Goal: Transaction & Acquisition: Subscribe to service/newsletter

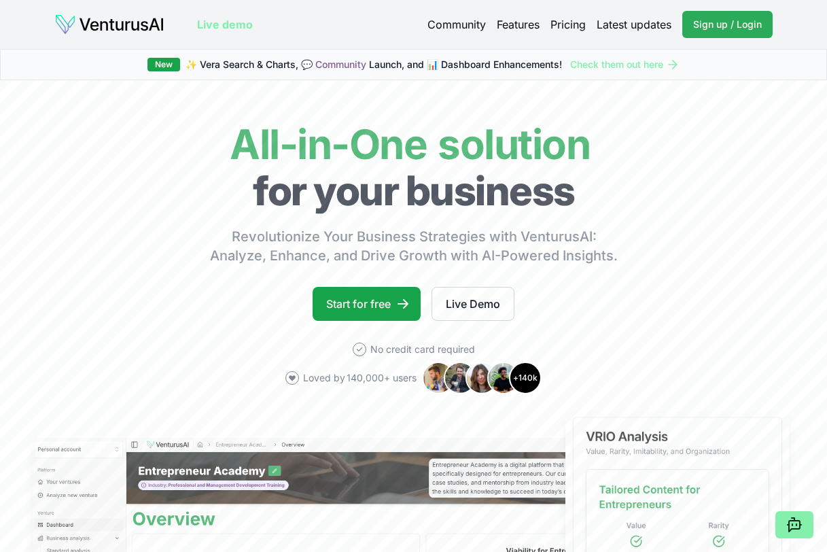
click at [722, 20] on span "Sign up / Login" at bounding box center [727, 25] width 69 height 14
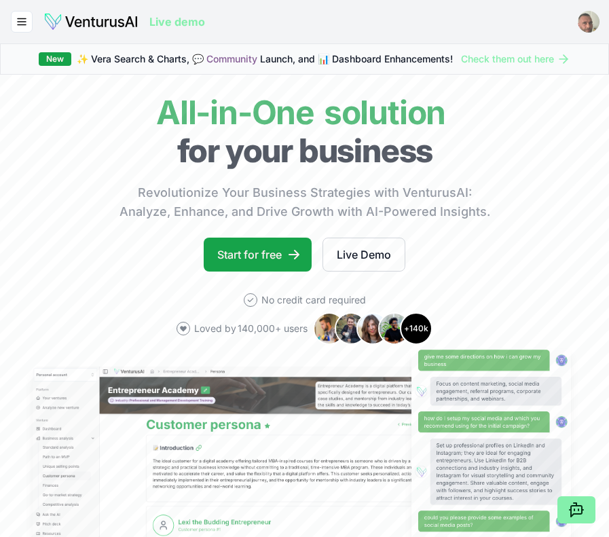
click at [589, 16] on html "We value your privacy We use cookies to enhance your browsing experience, serve…" at bounding box center [304, 268] width 609 height 537
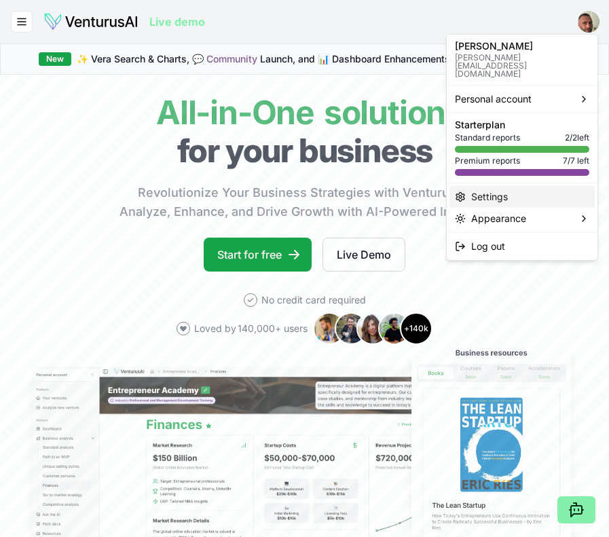
click at [499, 186] on div "Settings" at bounding box center [522, 197] width 145 height 22
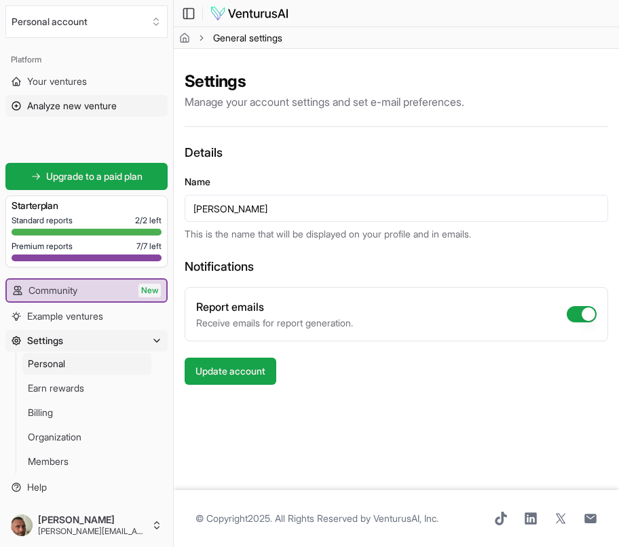
click at [48, 108] on span "Analyze new venture" at bounding box center [72, 106] width 90 height 14
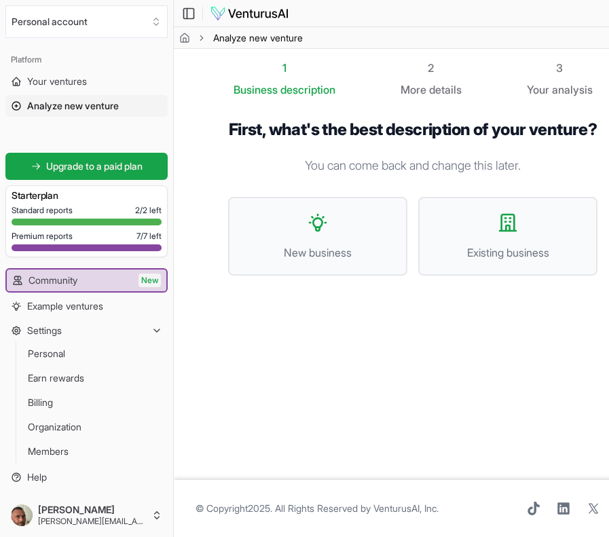
click at [76, 329] on ul "Community New Example ventures Settings Personal Earn rewards Billing Organizat…" at bounding box center [86, 378] width 162 height 220
click at [77, 341] on button "Settings" at bounding box center [86, 331] width 162 height 22
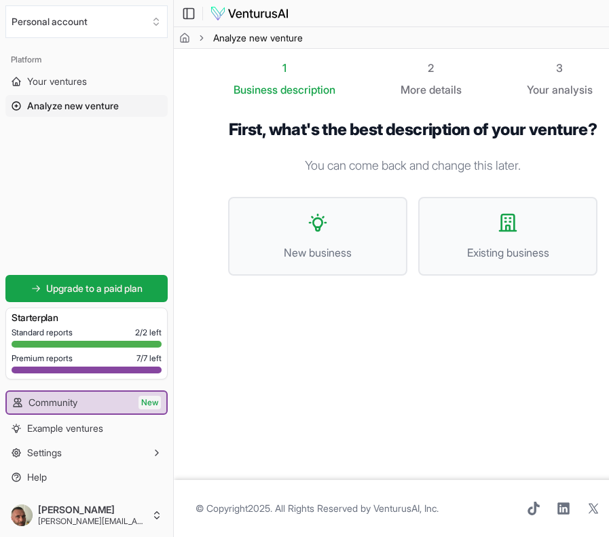
scroll to position [10, 0]
click at [89, 376] on div "Standard reports 2 / 2 left Premium reports 7 / 7 left" at bounding box center [87, 353] width 150 height 52
click at [76, 82] on span "Your ventures" at bounding box center [57, 82] width 60 height 14
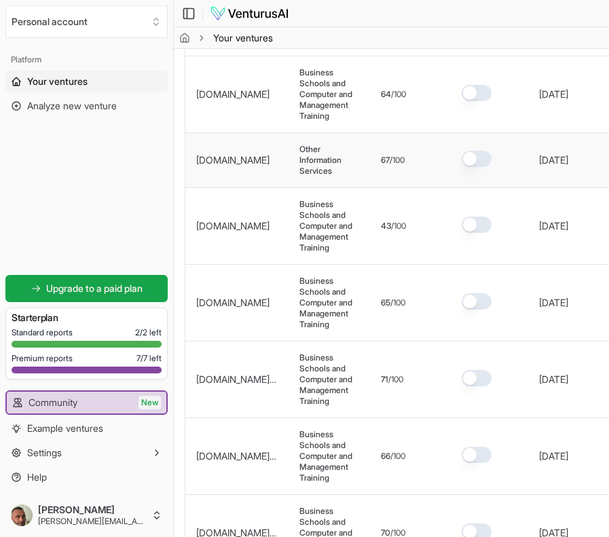
scroll to position [462, 0]
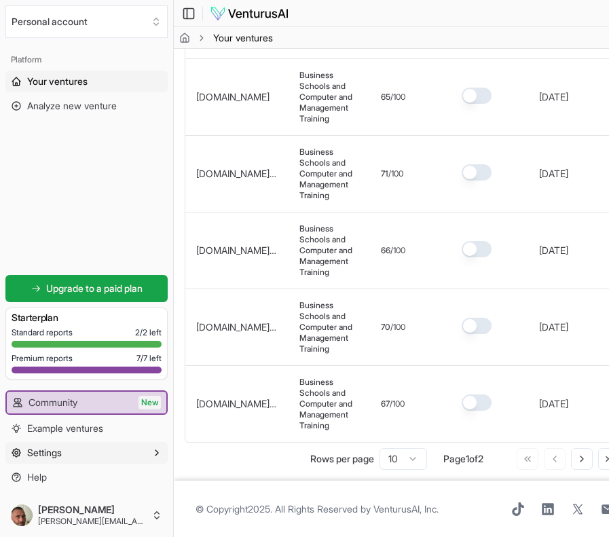
click at [86, 464] on button "Settings" at bounding box center [86, 453] width 162 height 22
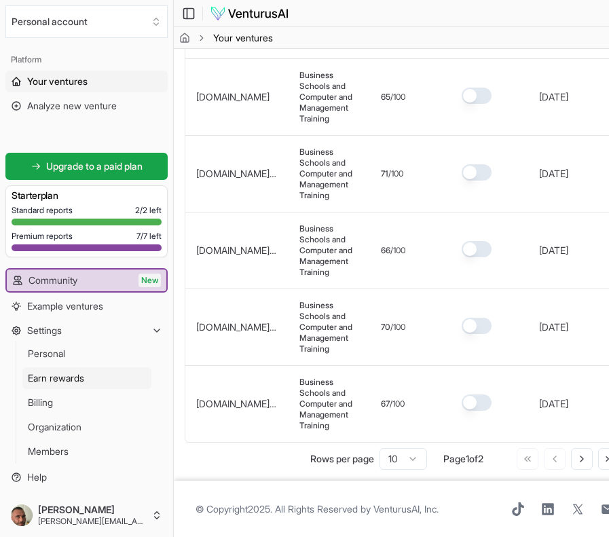
click at [88, 389] on link "Earn rewards" at bounding box center [86, 378] width 129 height 22
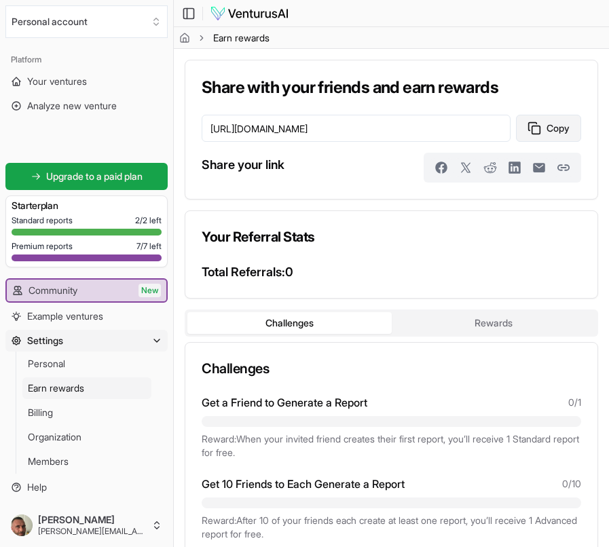
click at [563, 123] on button "Copy" at bounding box center [548, 128] width 65 height 27
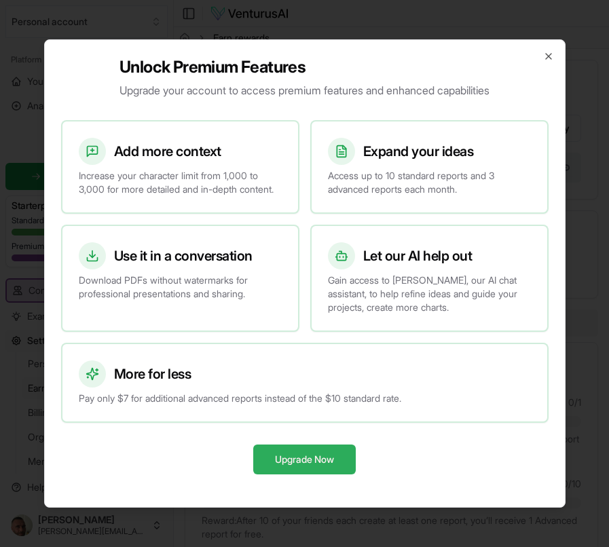
click at [303, 467] on button "Upgrade Now" at bounding box center [304, 460] width 103 height 30
click at [549, 52] on icon "button" at bounding box center [548, 56] width 11 height 11
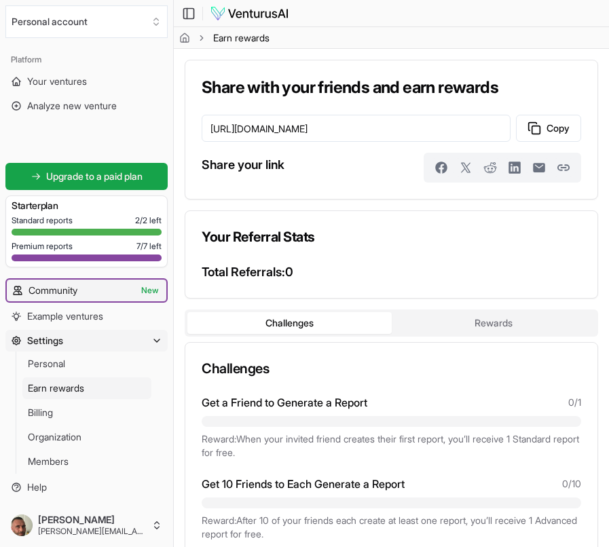
click at [147, 287] on span "New" at bounding box center [150, 291] width 22 height 14
click at [102, 284] on link "Community New" at bounding box center [87, 291] width 160 height 22
click at [71, 319] on span "Example ventures" at bounding box center [65, 317] width 76 height 14
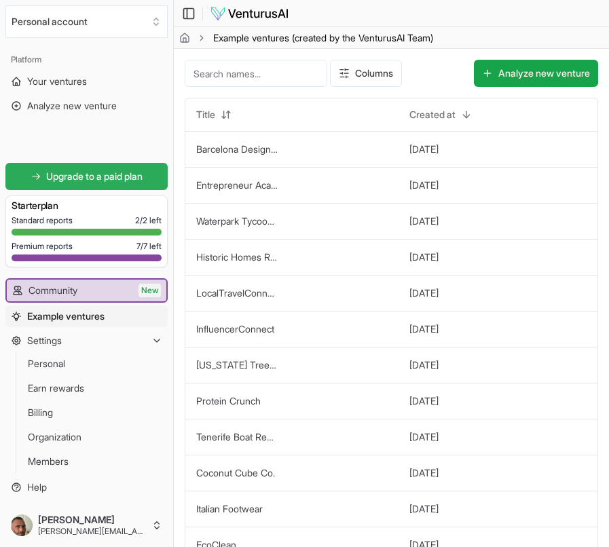
click at [84, 178] on span "Upgrade to a paid plan" at bounding box center [94, 177] width 96 height 14
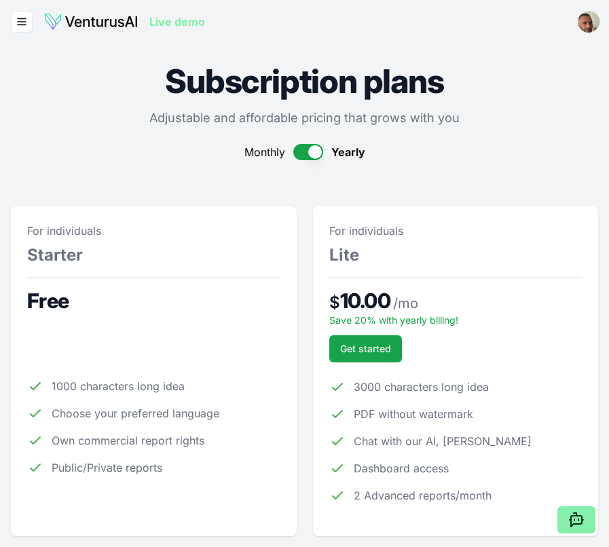
click at [305, 152] on button "button" at bounding box center [308, 152] width 30 height 16
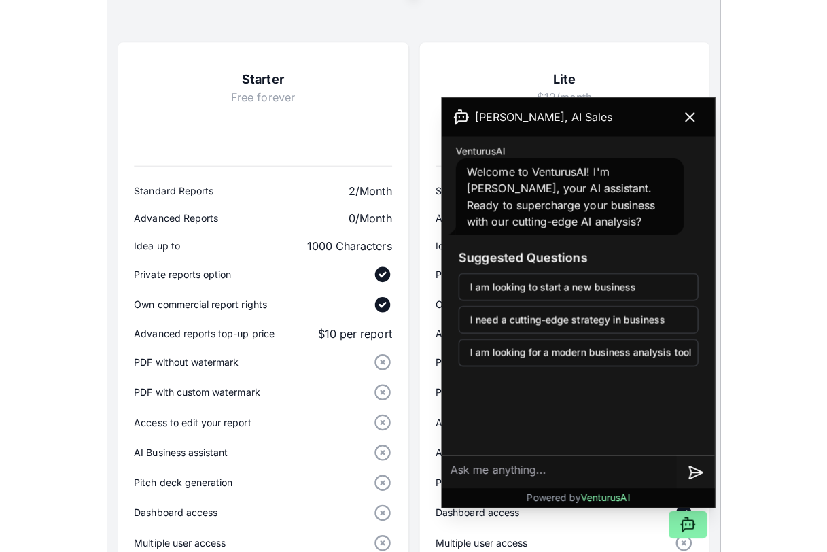
scroll to position [1019, 0]
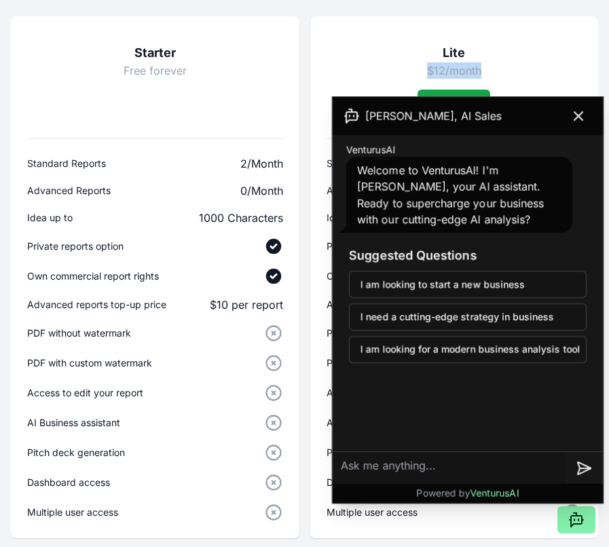
click at [583, 60] on div "Lite $12/month Get started Standard Reports 10/Month Advanced Reports 3/Month I…" at bounding box center [454, 277] width 289 height 522
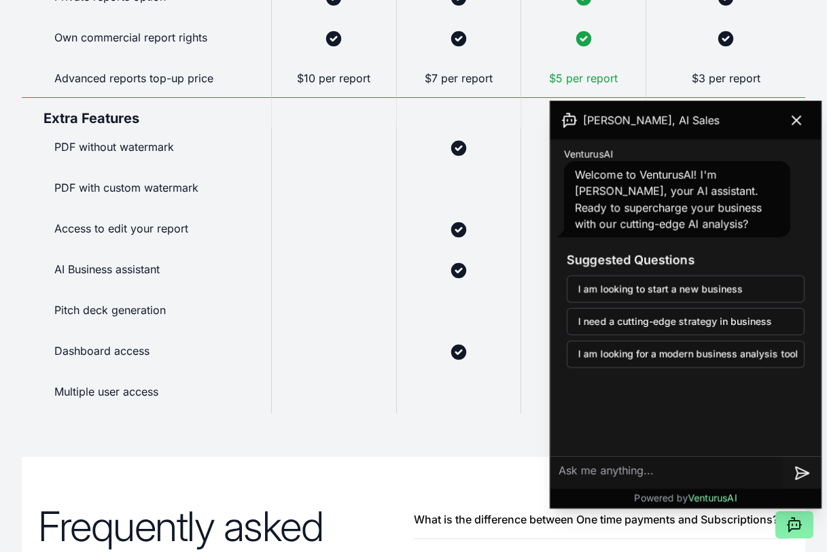
click at [609, 43] on div at bounding box center [725, 38] width 160 height 41
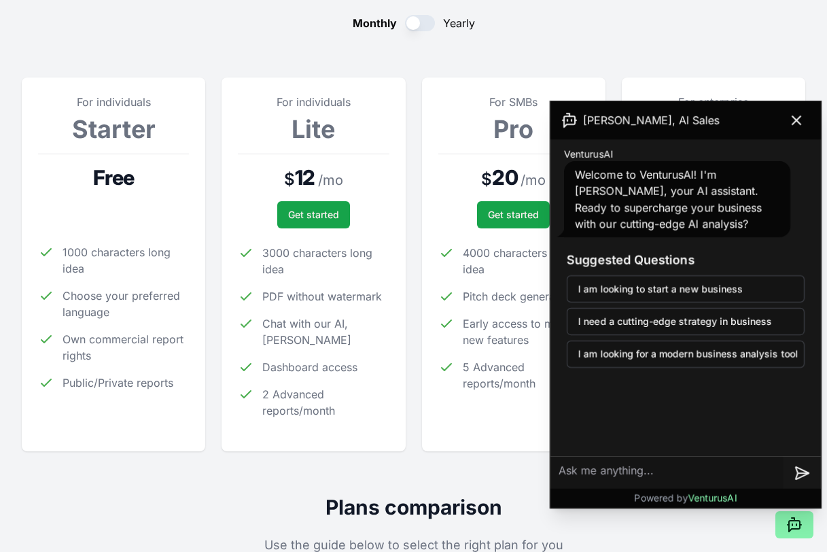
scroll to position [0, 0]
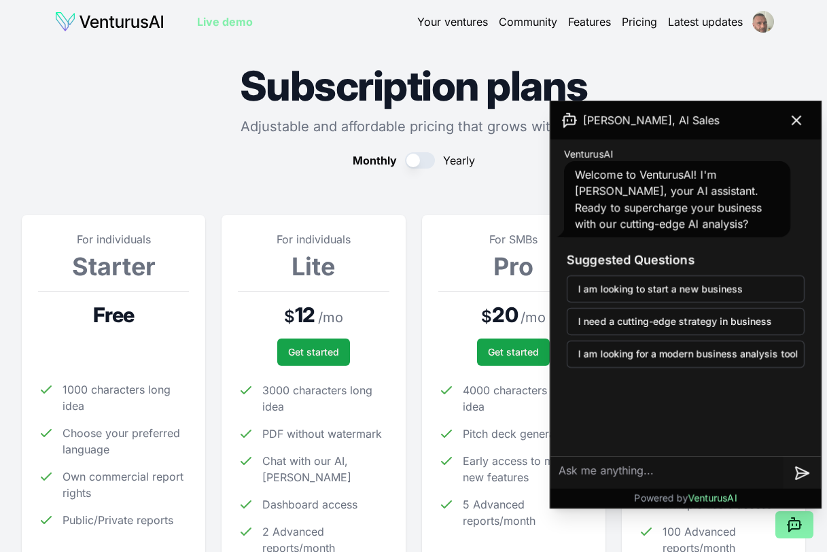
click at [609, 20] on html "We value your privacy We use cookies to enhance your browsing experience, serve…" at bounding box center [413, 276] width 827 height 552
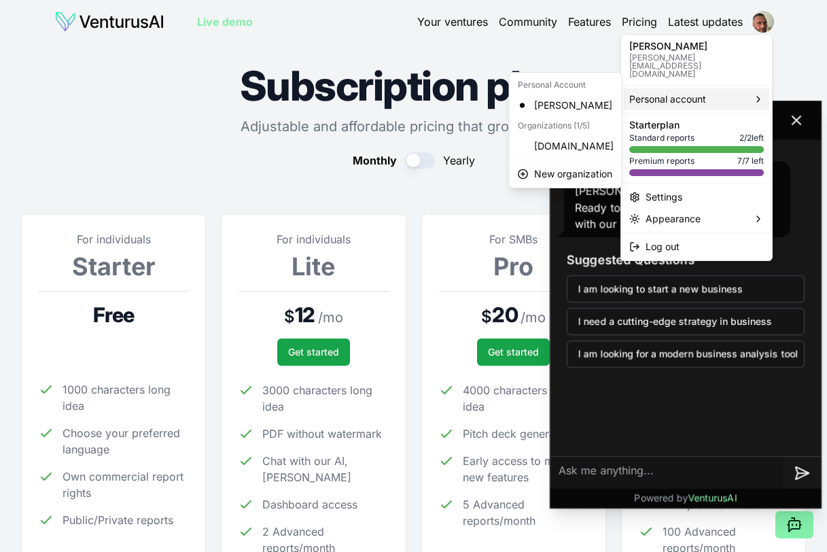
click at [609, 92] on span "Personal account" at bounding box center [667, 99] width 77 height 14
click at [585, 179] on span "New organization" at bounding box center [573, 174] width 78 height 14
